Goal: Information Seeking & Learning: Find specific fact

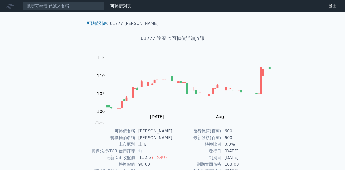
scroll to position [102, 0]
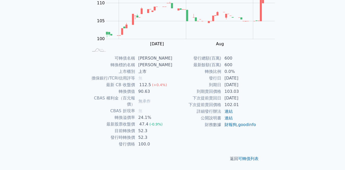
drag, startPoint x: 200, startPoint y: 137, endPoint x: 197, endPoint y: 105, distance: 32.3
click at [195, 111] on tbody "發行總額(百萬) 600 最新餘額(百萬) 600 轉換比例 0.0% 發行日 [DATE] 到期日 [DATE] 到期賣回價格 103.03 下次提前賣回日…" at bounding box center [215, 91] width 84 height 73
click at [221, 62] on td "600" at bounding box center [238, 58] width 35 height 7
drag, startPoint x: 153, startPoint y: 108, endPoint x: 172, endPoint y: 107, distance: 18.7
click at [173, 68] on td "最新餘額(百萬)" at bounding box center [197, 65] width 49 height 7
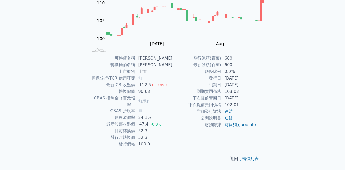
click at [221, 68] on td "600" at bounding box center [238, 65] width 35 height 7
drag, startPoint x: 189, startPoint y: 108, endPoint x: 144, endPoint y: 98, distance: 46.2
click at [144, 98] on div "可轉債名稱 達麗七 轉換標的名稱 達麗 上市櫃別 上市 擔保銀行/TCRI信用評等 無 最新 CB 收盤價 112.5 (+0.4%) 轉換價值 90.63 …" at bounding box center [173, 101] width 180 height 93
click at [135, 141] on td "發行價格" at bounding box center [112, 144] width 47 height 7
drag, startPoint x: 148, startPoint y: 102, endPoint x: 183, endPoint y: 106, distance: 35.2
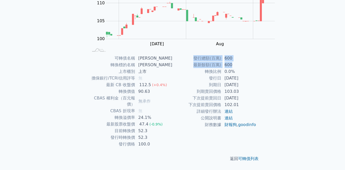
click at [183, 106] on tbody "發行總額(百萬) 600 最新餘額(百萬) 600 轉換比例 0.0% 發行日 2025-06-25 到期日 2028-06-25 到期賣回價格 103.03…" at bounding box center [215, 91] width 84 height 73
click at [221, 68] on td "600" at bounding box center [238, 65] width 35 height 7
drag, startPoint x: 183, startPoint y: 106, endPoint x: 149, endPoint y: 105, distance: 34.0
click at [173, 105] on tbody "發行總額(百萬) 600 最新餘額(百萬) 600 轉換比例 0.0% 發行日 2025-06-25 到期日 2028-06-25 到期賣回價格 103.03…" at bounding box center [215, 91] width 84 height 73
click at [173, 62] on td "發行總額(百萬)" at bounding box center [197, 58] width 49 height 7
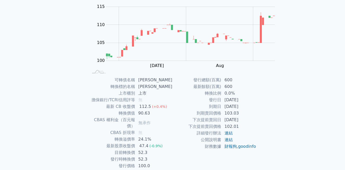
scroll to position [77, 0]
